Goal: Check status: Check status

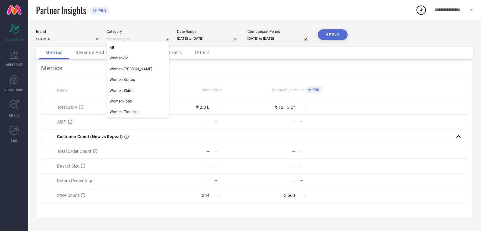
click at [139, 38] on input at bounding box center [137, 39] width 63 height 7
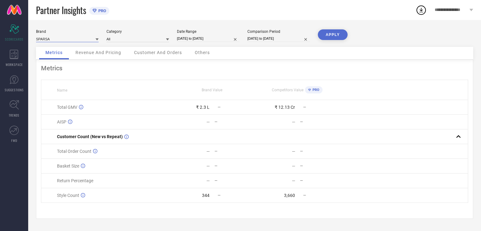
click at [79, 38] on input at bounding box center [67, 39] width 63 height 7
click at [214, 33] on div "Date Range" at bounding box center [208, 31] width 63 height 4
select select "8"
select select "2025"
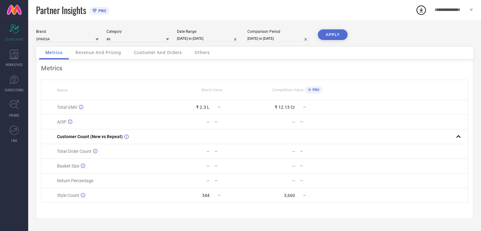
select select "9"
select select "2025"
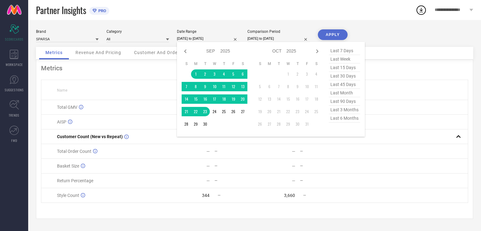
click at [211, 40] on input "[DATE] to [DATE]" at bounding box center [208, 38] width 63 height 7
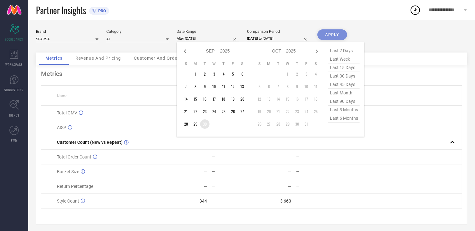
click at [205, 126] on td "30" at bounding box center [204, 124] width 9 height 9
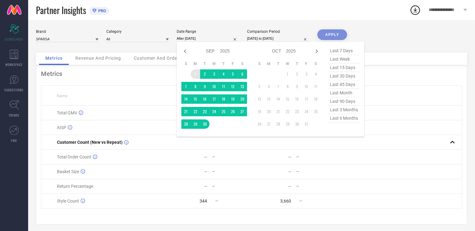
type input "[DATE] to [DATE]"
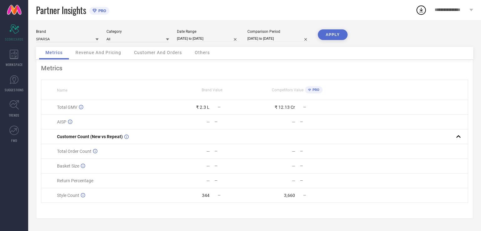
select select "7"
select select "2025"
select select "8"
select select "2025"
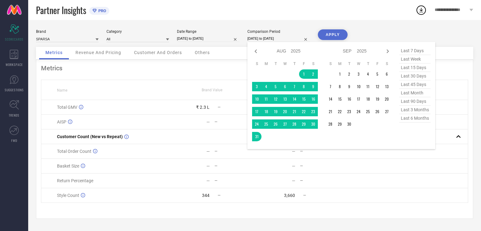
click at [273, 39] on input "[DATE] to [DATE]" at bounding box center [278, 38] width 63 height 7
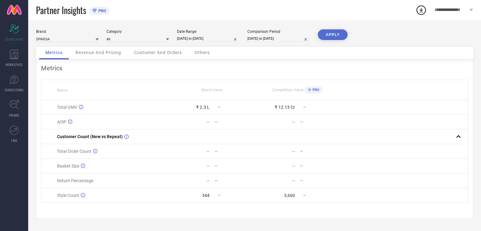
click at [340, 37] on button "APPLY" at bounding box center [333, 34] width 30 height 11
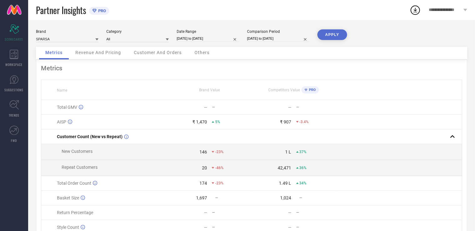
select select "8"
select select "2025"
select select "9"
select select "2025"
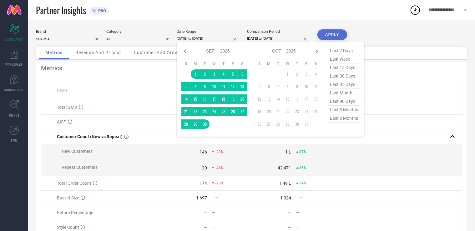
click at [207, 38] on input "[DATE] to [DATE]" at bounding box center [208, 38] width 63 height 7
type input "After [DATE]"
click at [196, 126] on td "29" at bounding box center [195, 124] width 9 height 9
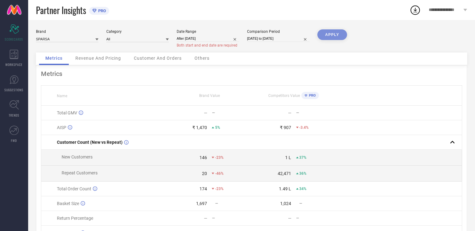
click at [332, 36] on div "APPLY" at bounding box center [333, 40] width 30 height 23
click at [204, 37] on input "After [DATE]" at bounding box center [208, 38] width 63 height 7
select select "8"
select select "2025"
select select "9"
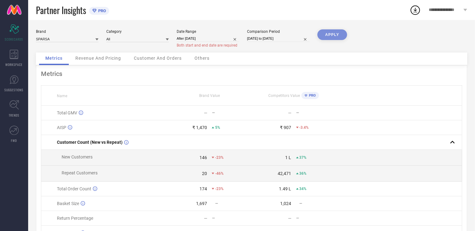
select select "2025"
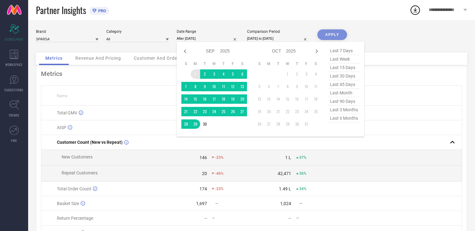
type input "[DATE] to [DATE]"
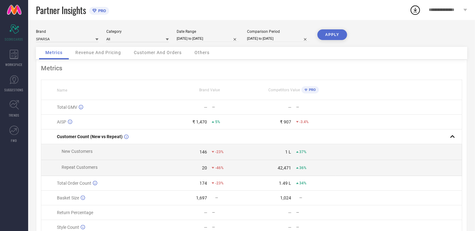
click at [335, 34] on button "APPLY" at bounding box center [333, 34] width 30 height 11
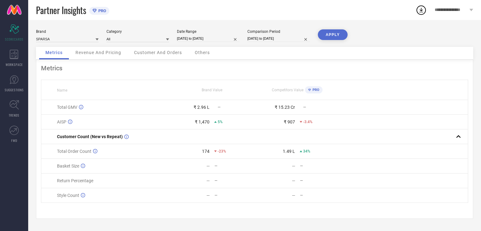
click at [468, 121] on div "Metrics Name Brand Value Competitors Value PRO Total GMV ₹ 2.96 L — ₹ 15.23 Cr …" at bounding box center [254, 139] width 437 height 159
select select "8"
select select "2025"
select select "9"
select select "2025"
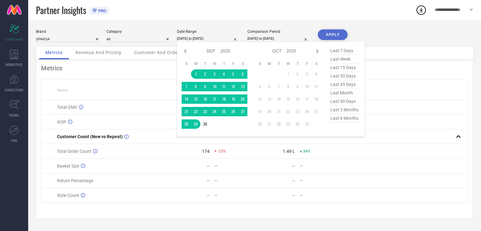
click at [186, 41] on input "[DATE] to [DATE]" at bounding box center [208, 38] width 63 height 7
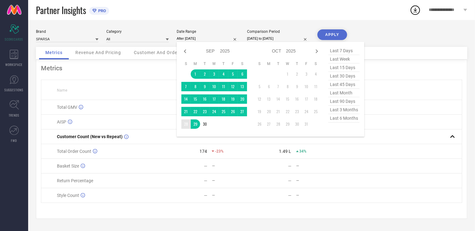
click at [187, 128] on td "28" at bounding box center [186, 124] width 9 height 9
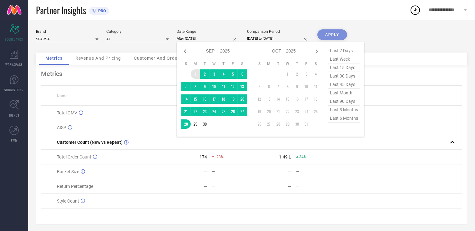
type input "[DATE] to [DATE]"
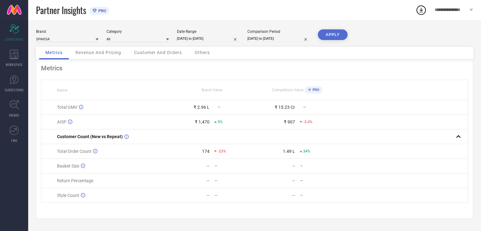
click at [331, 37] on button "APPLY" at bounding box center [333, 34] width 30 height 11
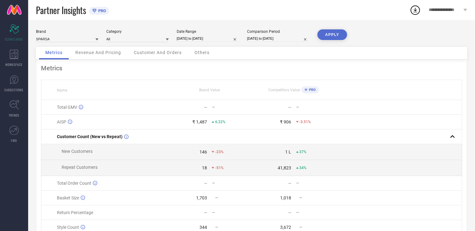
select select "8"
select select "2025"
select select "9"
select select "2025"
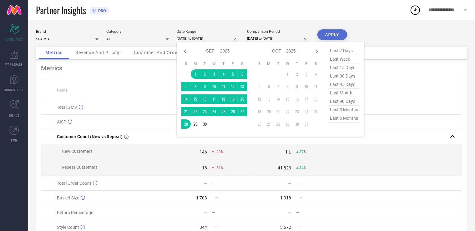
click at [202, 42] on input "[DATE] to [DATE]" at bounding box center [208, 38] width 63 height 7
click at [241, 113] on td "27" at bounding box center [242, 111] width 9 height 9
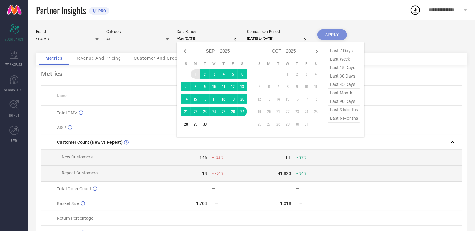
type input "[DATE] to [DATE]"
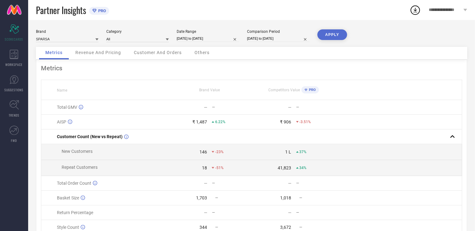
click at [332, 36] on button "APPLY" at bounding box center [333, 34] width 30 height 11
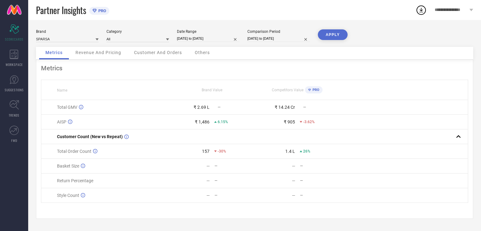
click at [203, 37] on input "[DATE] to [DATE]" at bounding box center [208, 38] width 63 height 7
select select "8"
select select "2025"
select select "9"
select select "2025"
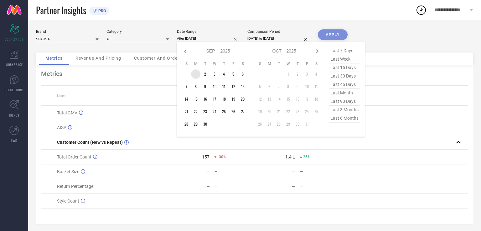
click at [196, 74] on td "1" at bounding box center [195, 73] width 9 height 9
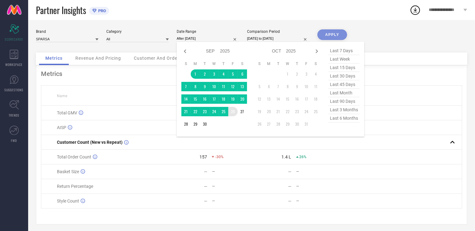
type input "[DATE] to [DATE]"
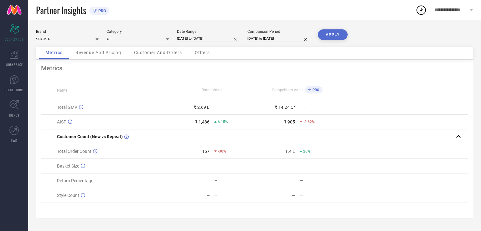
click at [331, 35] on button "APPLY" at bounding box center [333, 34] width 30 height 11
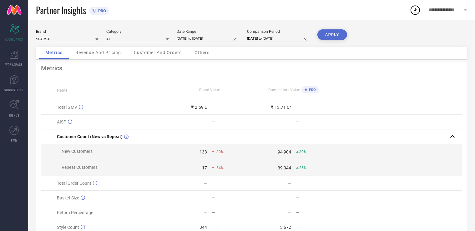
select select "8"
select select "2025"
select select "9"
select select "2025"
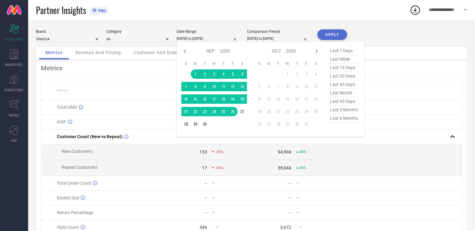
click at [194, 39] on input "[DATE] to [DATE]" at bounding box center [208, 38] width 63 height 7
click at [215, 112] on td "24" at bounding box center [214, 111] width 9 height 9
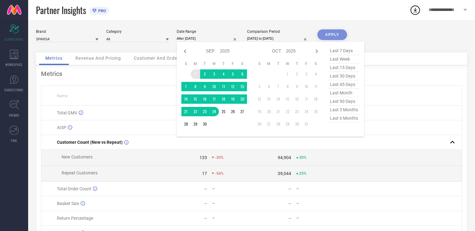
type input "[DATE] to [DATE]"
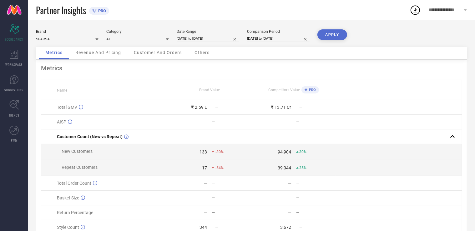
click at [331, 33] on button "APPLY" at bounding box center [333, 34] width 30 height 11
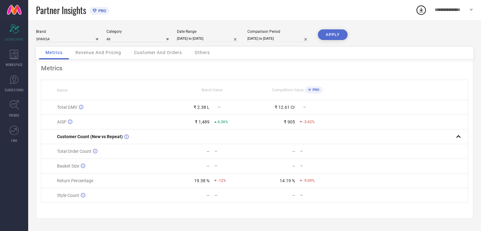
click at [124, 53] on div "Revenue And Pricing" at bounding box center [98, 53] width 58 height 13
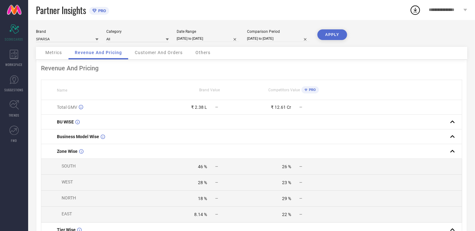
click at [177, 56] on div "Customer And Orders" at bounding box center [159, 53] width 60 height 13
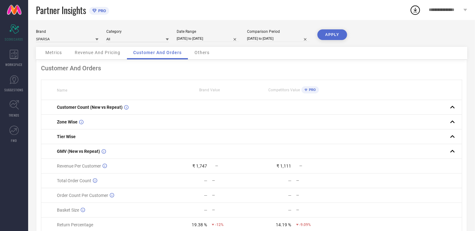
click at [207, 56] on div "Others" at bounding box center [202, 53] width 28 height 13
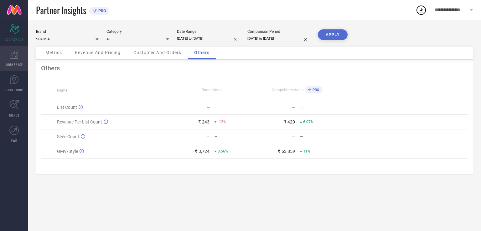
click at [14, 57] on icon at bounding box center [14, 54] width 8 height 9
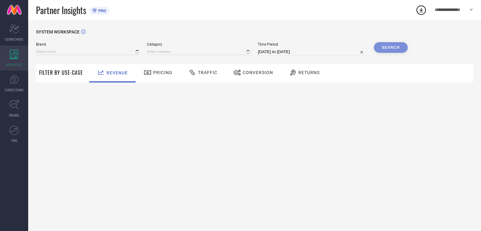
type input "SPARSA"
type input "All"
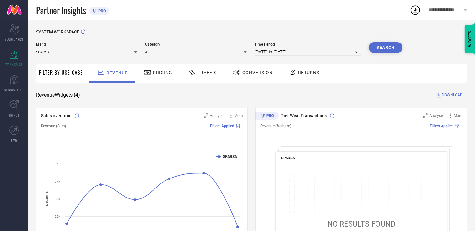
click at [163, 73] on span "Pricing" at bounding box center [162, 72] width 19 height 5
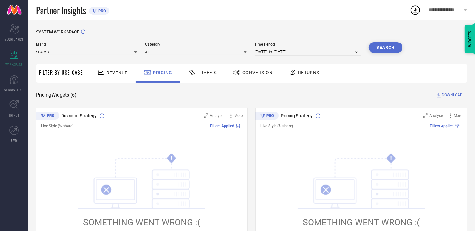
click at [206, 69] on div "Traffic" at bounding box center [203, 72] width 32 height 11
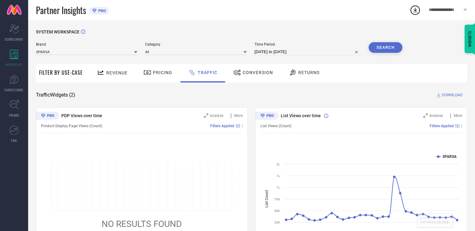
scroll to position [43, 0]
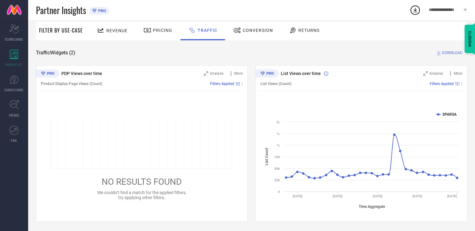
click at [258, 37] on div "Conversion" at bounding box center [253, 31] width 55 height 18
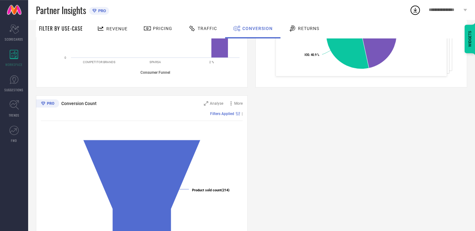
scroll to position [207, 0]
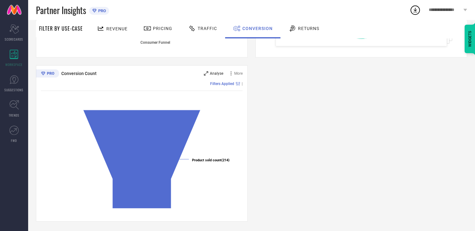
click at [207, 73] on icon at bounding box center [206, 73] width 4 height 4
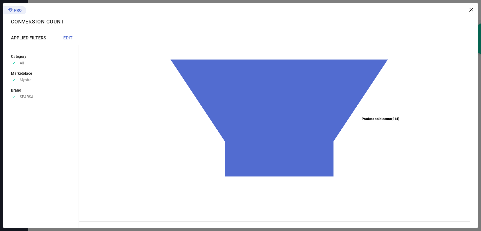
click at [472, 11] on icon at bounding box center [471, 10] width 4 height 4
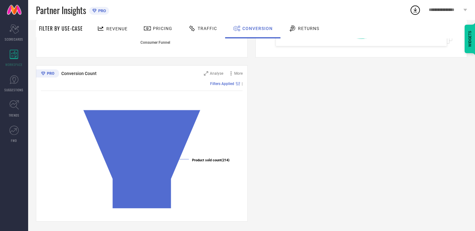
click at [304, 33] on div "Returns" at bounding box center [304, 28] width 34 height 11
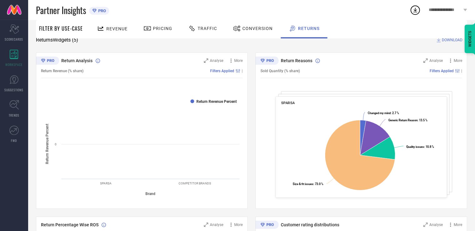
scroll to position [0, 0]
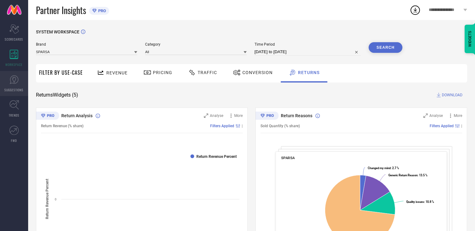
click at [13, 83] on icon at bounding box center [14, 79] width 9 height 9
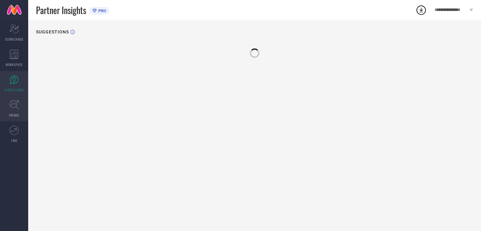
click at [8, 114] on link "TRENDS" at bounding box center [14, 108] width 28 height 25
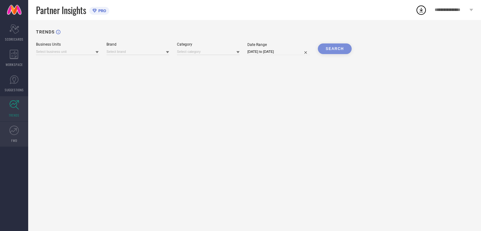
click at [13, 140] on span "FWD" at bounding box center [14, 140] width 6 height 5
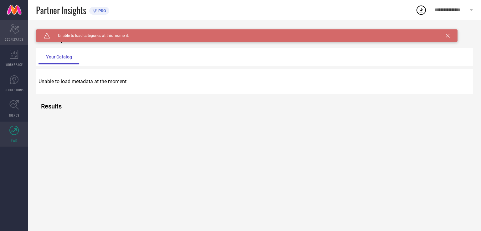
click at [14, 27] on icon "Scorecard" at bounding box center [14, 28] width 10 height 9
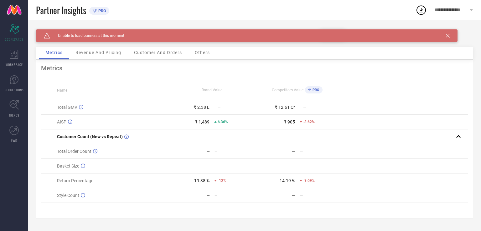
click at [449, 36] on icon at bounding box center [448, 36] width 4 height 4
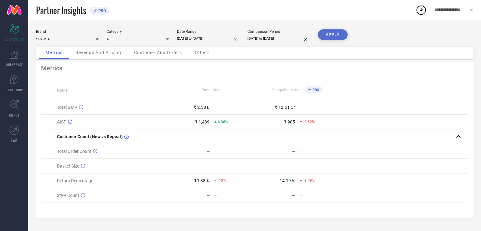
click at [106, 50] on div "Revenue And Pricing" at bounding box center [98, 53] width 58 height 13
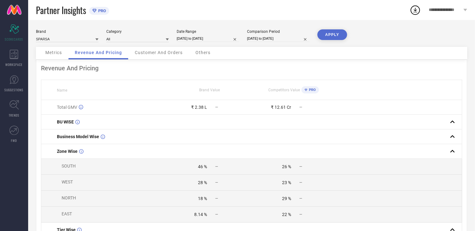
click at [156, 51] on span "Customer And Orders" at bounding box center [159, 52] width 48 height 5
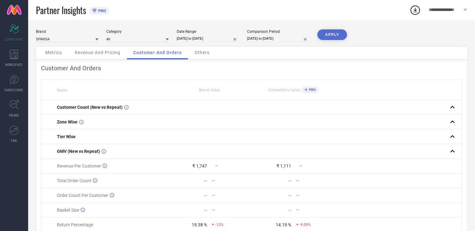
click at [201, 51] on span "Others" at bounding box center [202, 52] width 15 height 5
